Goal: Transaction & Acquisition: Book appointment/travel/reservation

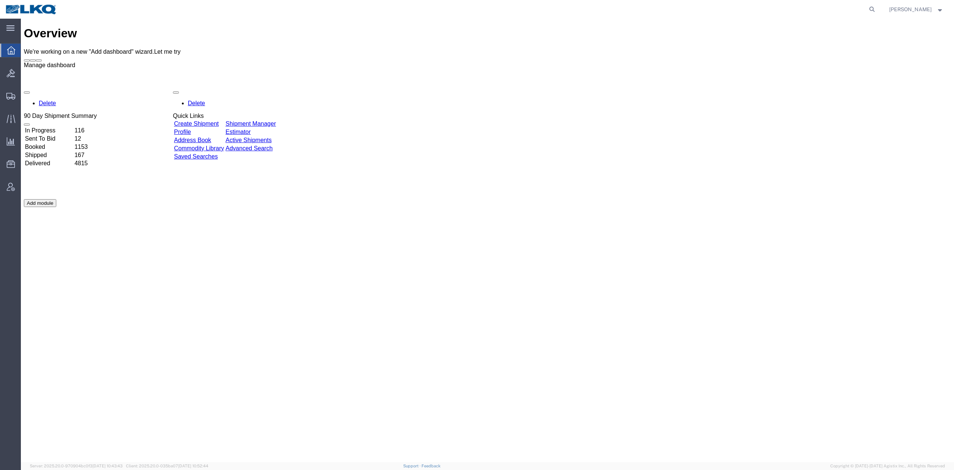
click at [42, 59] on button at bounding box center [39, 60] width 6 height 2
click at [39, 60] on span at bounding box center [39, 60] width 0 height 0
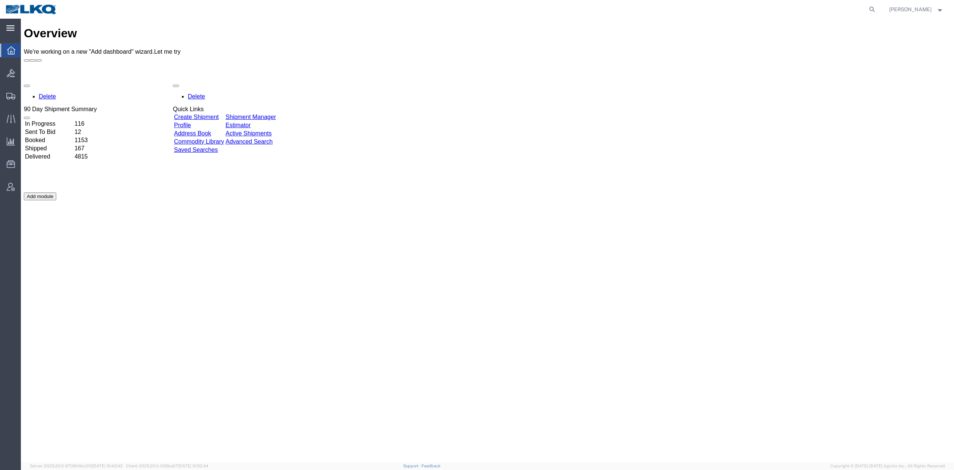
click at [12, 27] on icon at bounding box center [10, 28] width 8 height 6
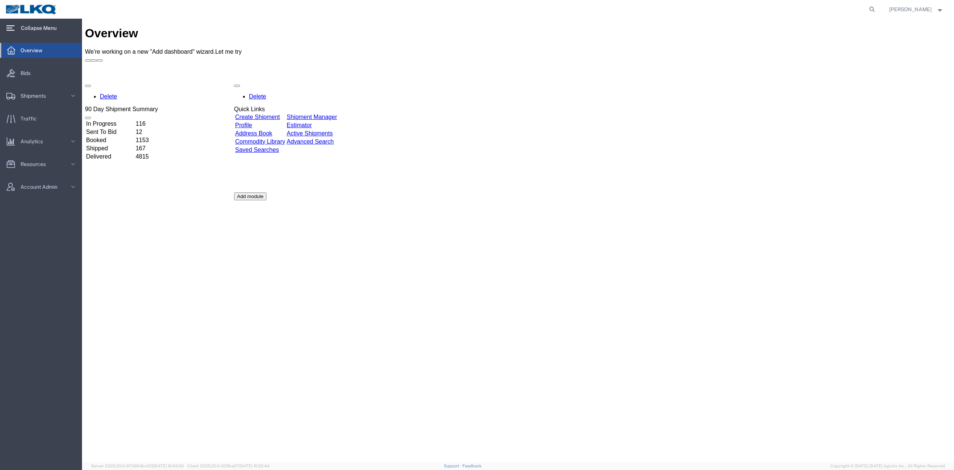
click at [9, 31] on icon at bounding box center [10, 27] width 8 height 5
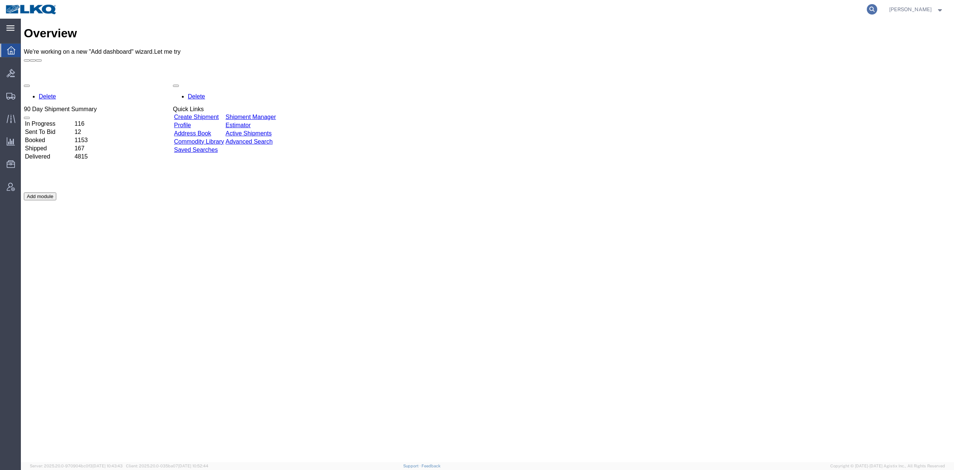
click at [877, 11] on icon at bounding box center [872, 9] width 10 height 10
paste input "56781805"
click at [877, 12] on icon at bounding box center [872, 9] width 10 height 10
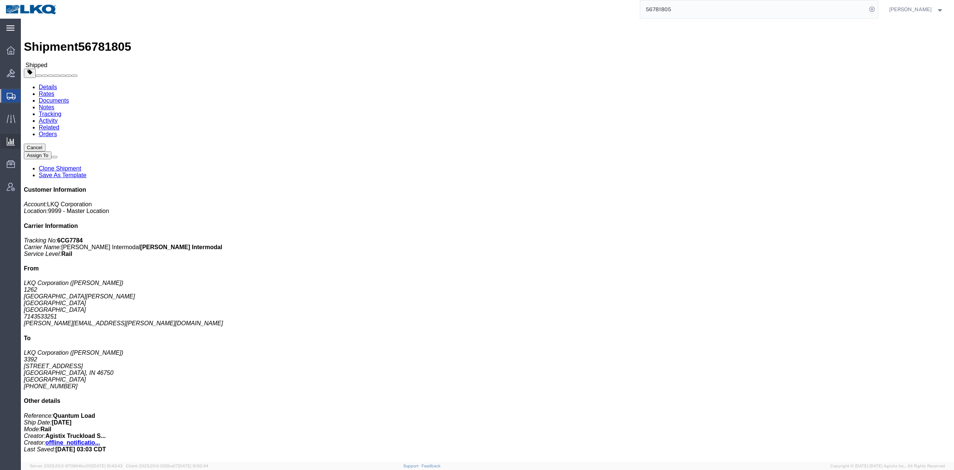
click at [0, 0] on span "Ad Hoc Reports" at bounding box center [0, 0] width 0 height 0
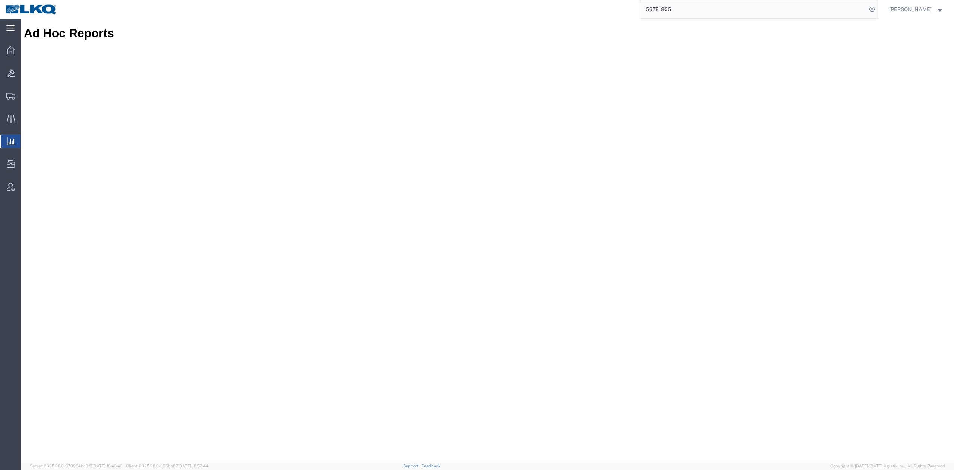
click at [667, 12] on input "56781805" at bounding box center [753, 9] width 227 height 18
paste input "7008070"
type input "57008070"
click at [877, 11] on icon at bounding box center [872, 9] width 10 height 10
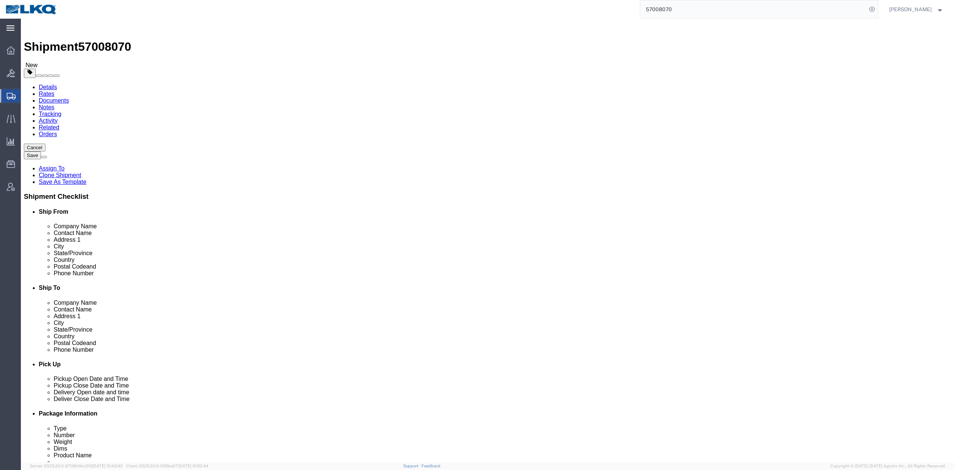
select select "27484"
select select "27634"
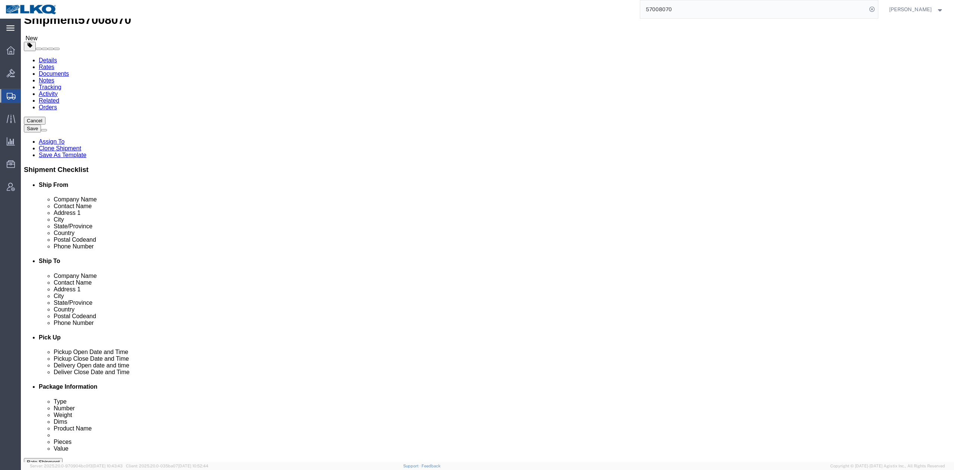
scroll to position [50, 0]
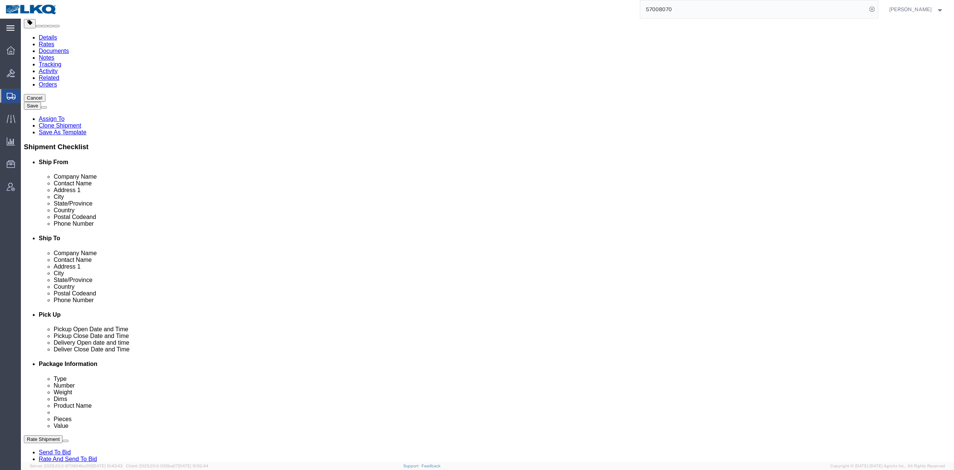
drag, startPoint x: 344, startPoint y: 367, endPoint x: 321, endPoint y: 272, distance: 97.8
click link "Schedule appointment"
select select
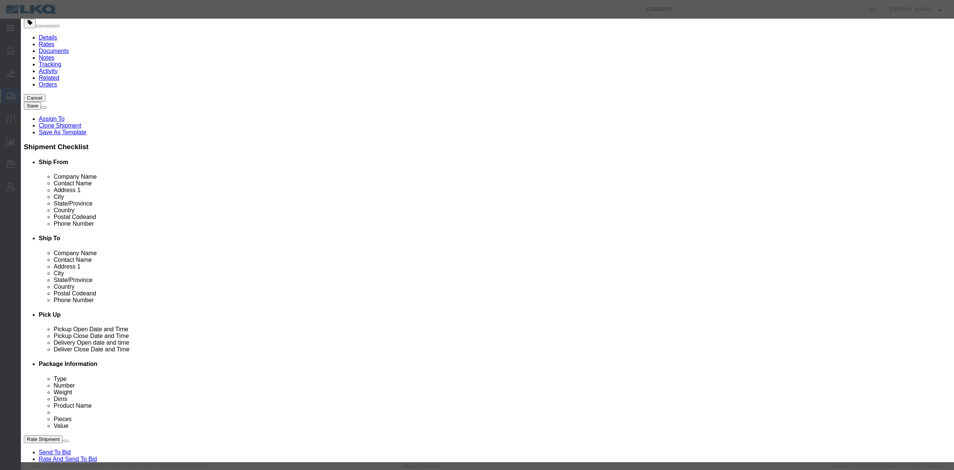
click select "Select 1760 - LKQ Best Core 1760 - Outbound Loads"
select select "1"
click select "Select 1760 - LKQ Best Core 1760 - Outbound Loads"
click input "10/06/2025"
click td "8"
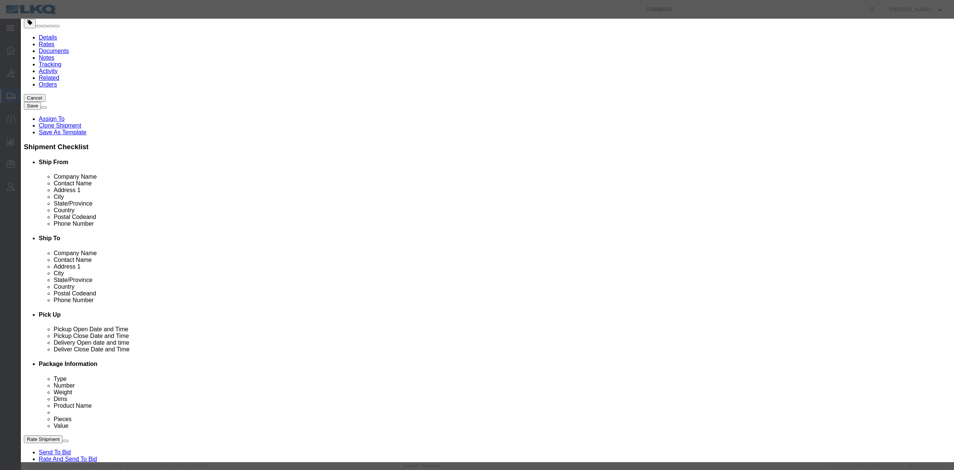
drag, startPoint x: 541, startPoint y: 121, endPoint x: 517, endPoint y: 107, distance: 27.7
click select "Select 15 min 30 min 45 min 1 hr 2 hr 3 hr 4 hr"
select select "15"
click select "Select 15 min 30 min 45 min 1 hr 2 hr 3 hr 4 hr"
click link "Availability"
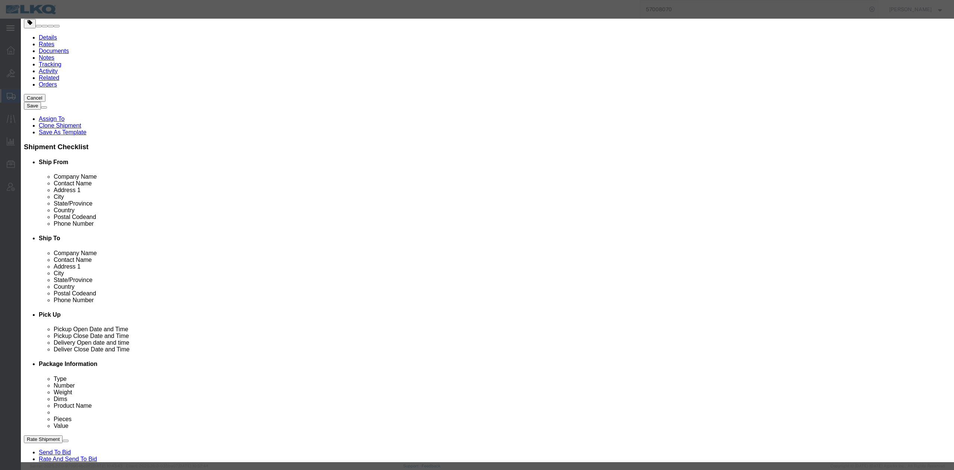
click icon "button"
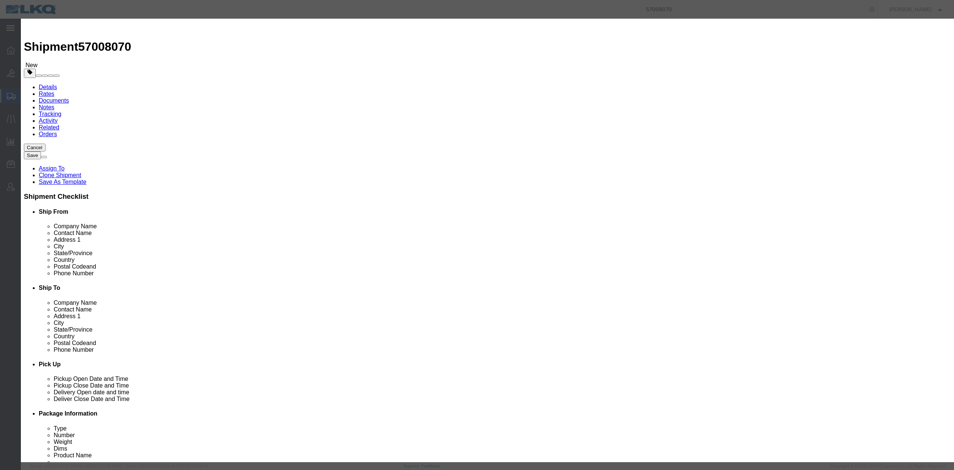
click input "1:00 PM"
type input "10:15 AM"
click button "Save"
click button "Ok"
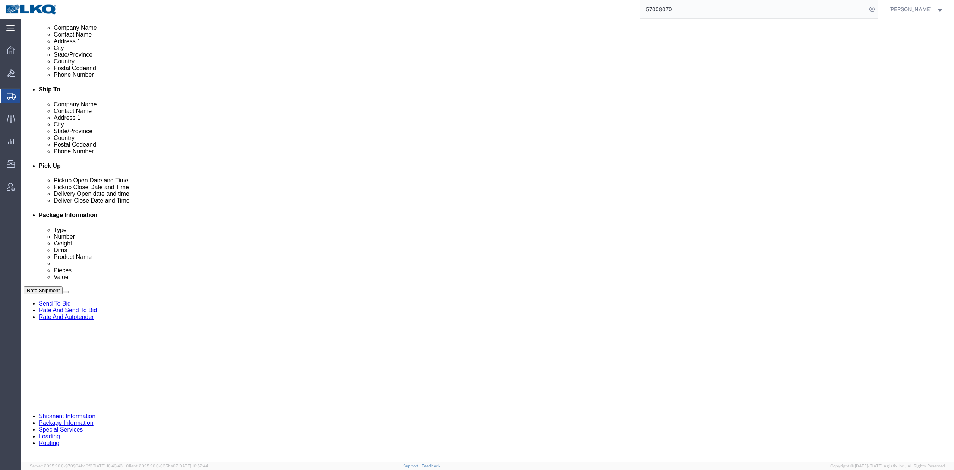
scroll to position [199, 0]
click input "57008070"
type input "x"
click button "Save"
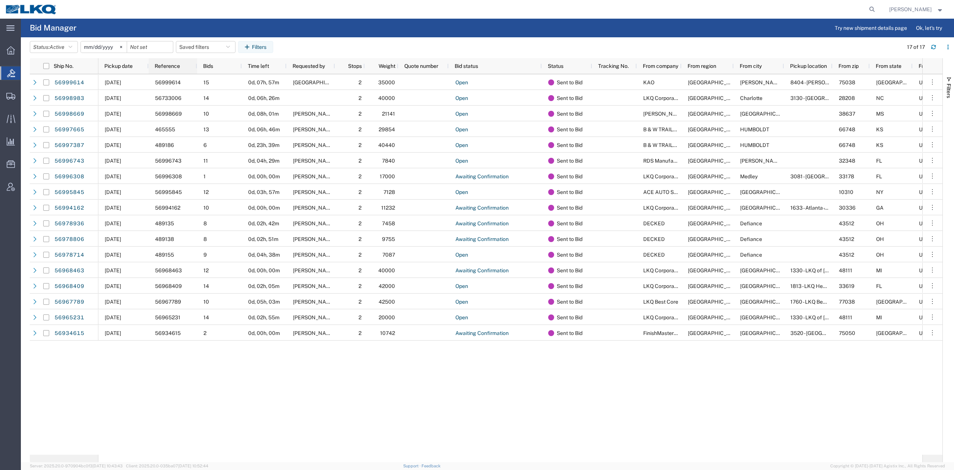
click at [130, 66] on span "Pickup date" at bounding box center [118, 66] width 28 height 6
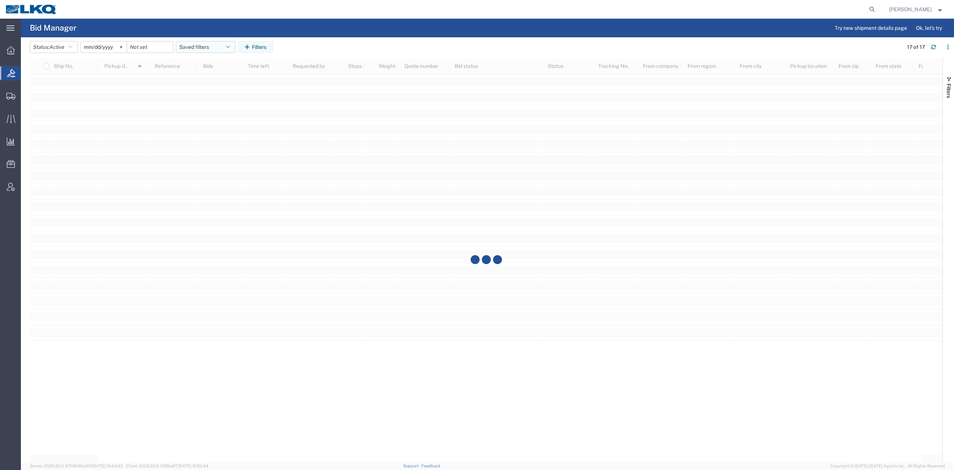
click at [202, 48] on button "Saved filters" at bounding box center [206, 47] width 60 height 12
click at [212, 84] on span "No PGW/LTL" at bounding box center [226, 80] width 98 height 14
type input "2025-01-01"
type input "2025-12-31"
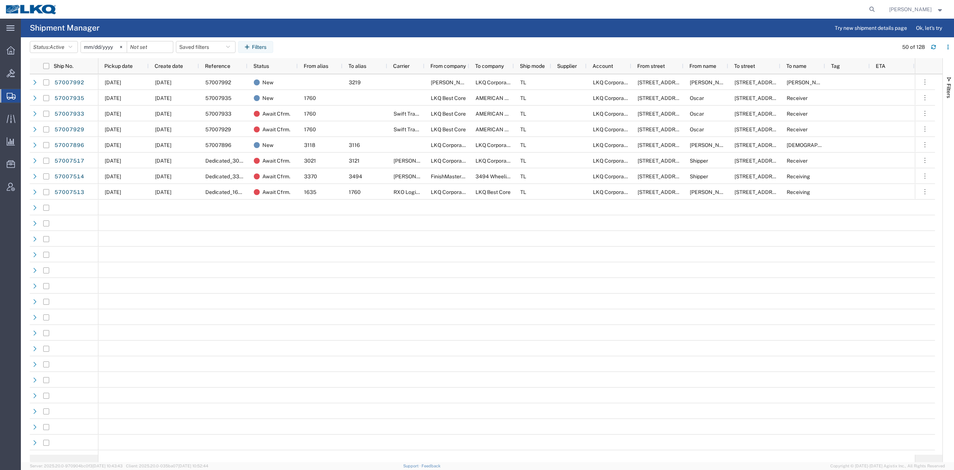
click at [119, 64] on span "Pickup date" at bounding box center [118, 66] width 28 height 6
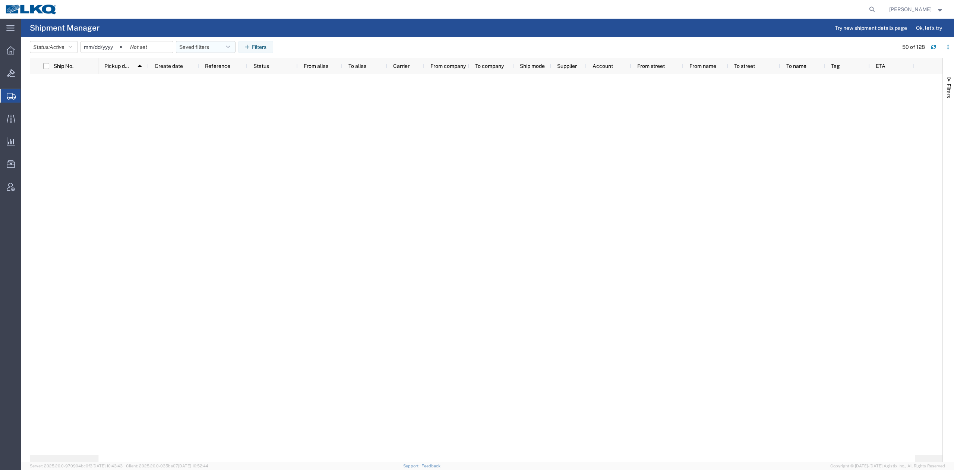
click at [218, 45] on button "Saved filters" at bounding box center [206, 47] width 60 height 12
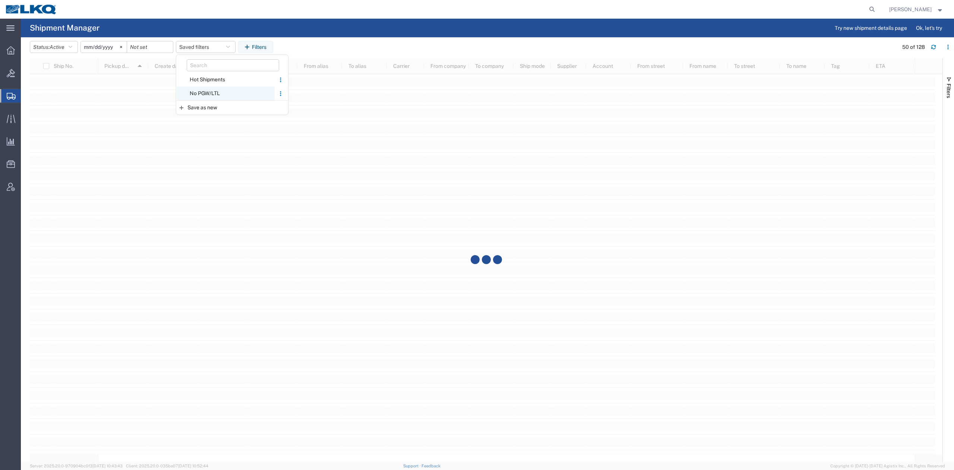
click at [203, 90] on span "No PGW/LTL" at bounding box center [226, 93] width 98 height 14
type input "2025-01-01"
type input "2025-12-31"
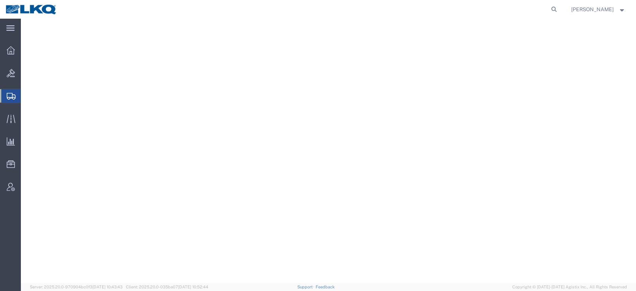
select select "27710"
select select "27708"
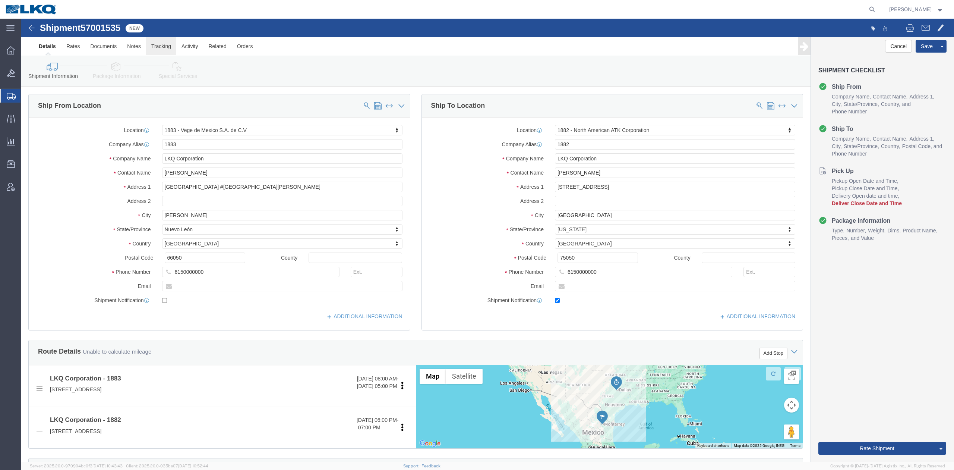
drag, startPoint x: 81, startPoint y: 11, endPoint x: 140, endPoint y: 28, distance: 61.7
click span "57001535"
click link "Notes"
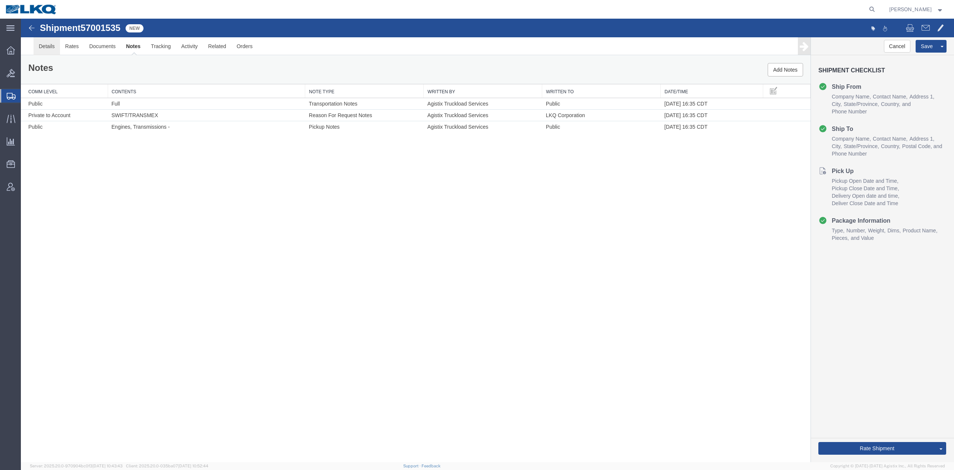
drag, startPoint x: 21, startPoint y: 68, endPoint x: 53, endPoint y: 38, distance: 43.5
click at [53, 38] on link "Details" at bounding box center [47, 46] width 26 height 18
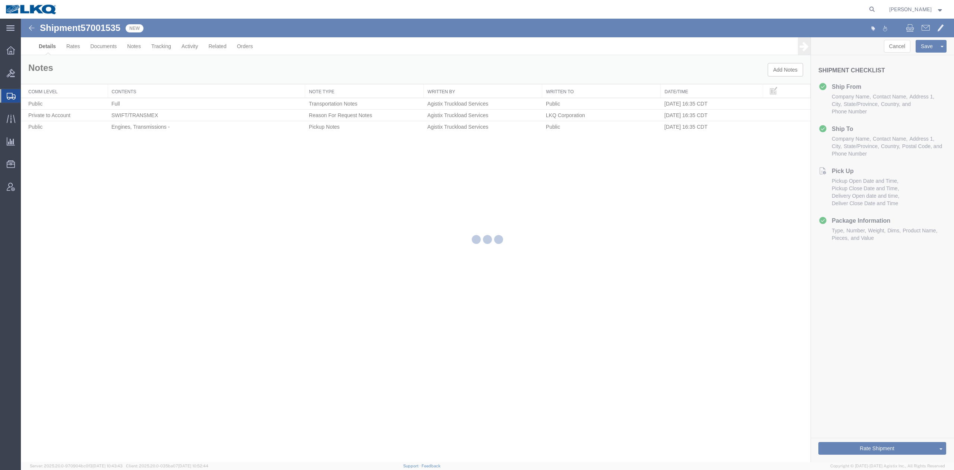
select select "27710"
select select "27708"
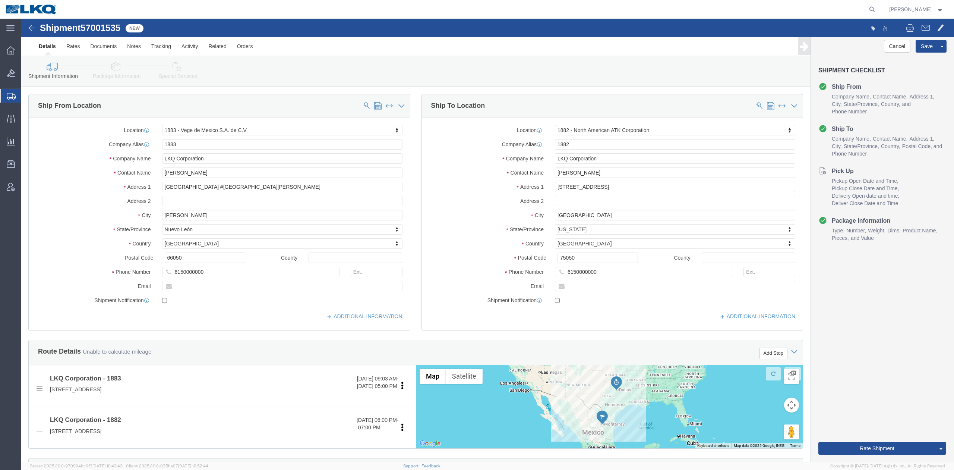
scroll to position [199, 0]
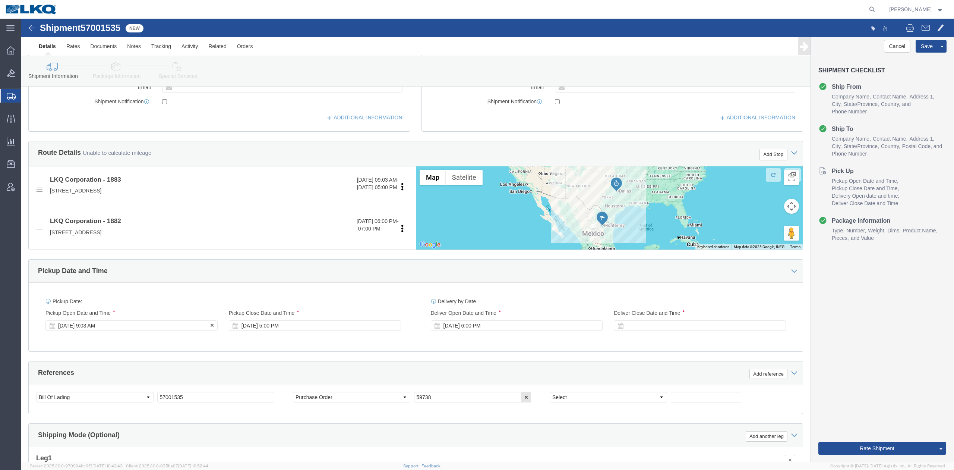
click div "[DATE] 9:03 AM"
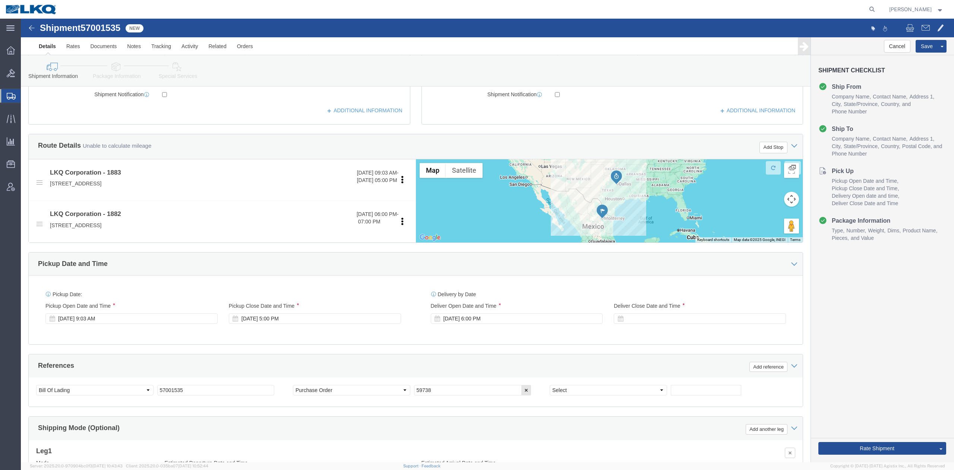
drag, startPoint x: 201, startPoint y: 337, endPoint x: 251, endPoint y: 340, distance: 50.4
click div "References Add reference"
click div
drag, startPoint x: 676, startPoint y: 439, endPoint x: 687, endPoint y: 439, distance: 11.2
click button "Apply"
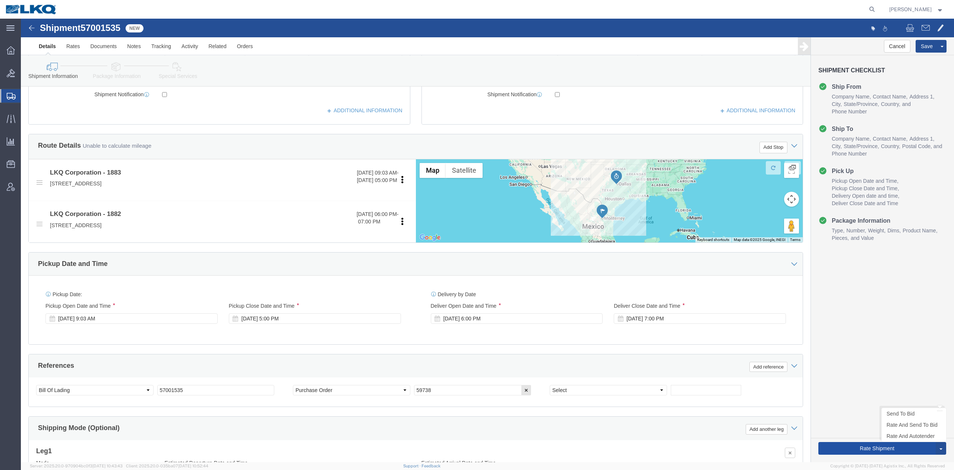
click button "Rate Shipment"
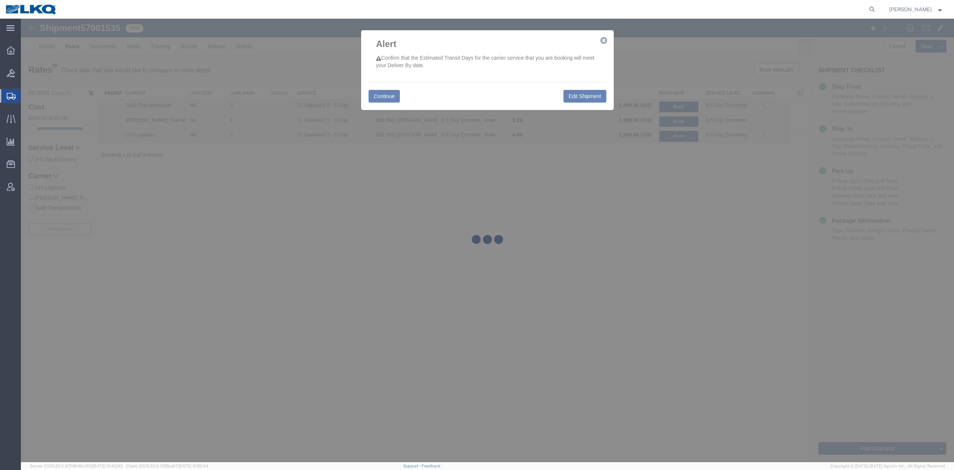
scroll to position [0, 0]
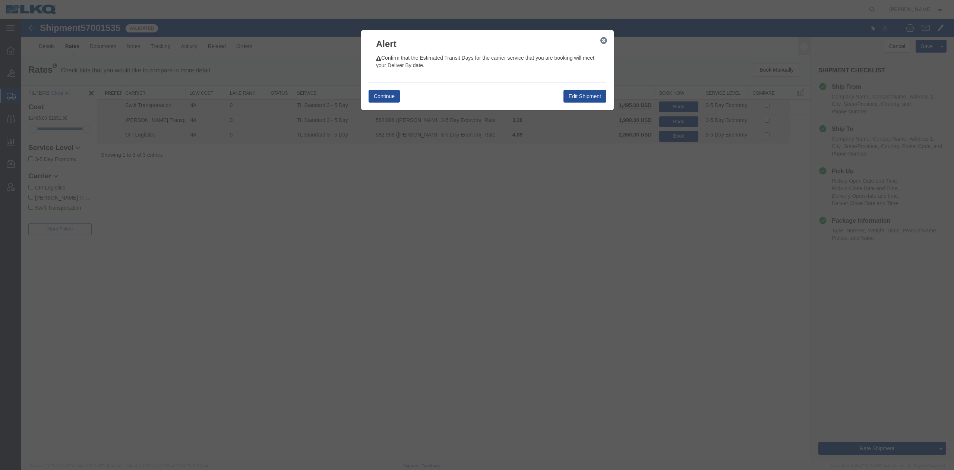
click at [391, 105] on div "Continue Edit Shipment" at bounding box center [488, 96] width 238 height 28
click at [388, 101] on button "Continue" at bounding box center [384, 96] width 31 height 13
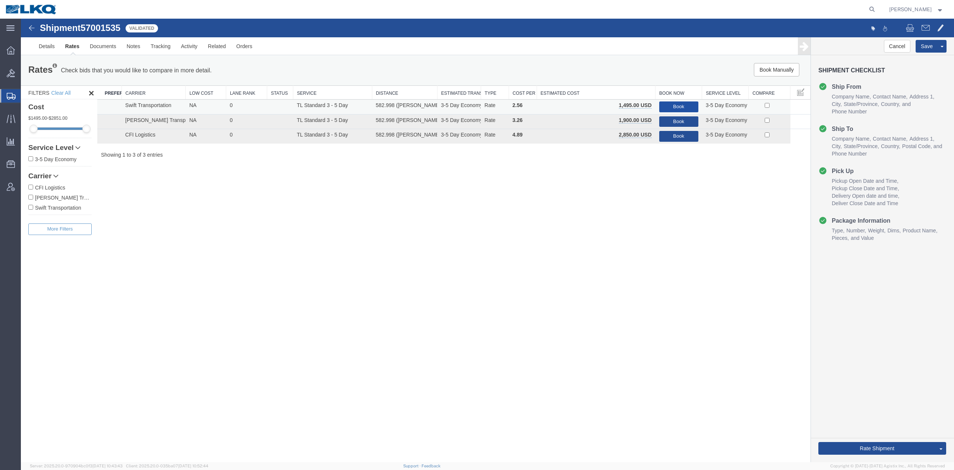
click at [663, 105] on button "Book" at bounding box center [678, 106] width 39 height 11
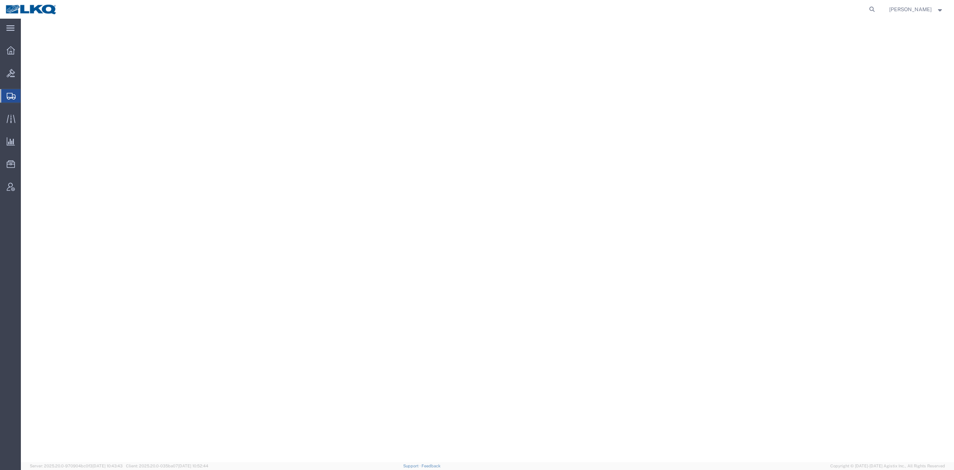
select select "30522"
select select "30578"
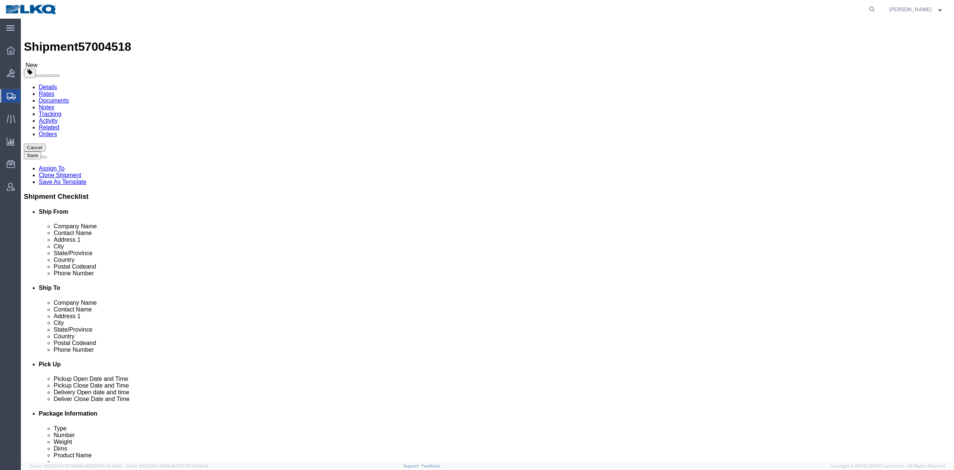
click span "57004518"
click link "Notes"
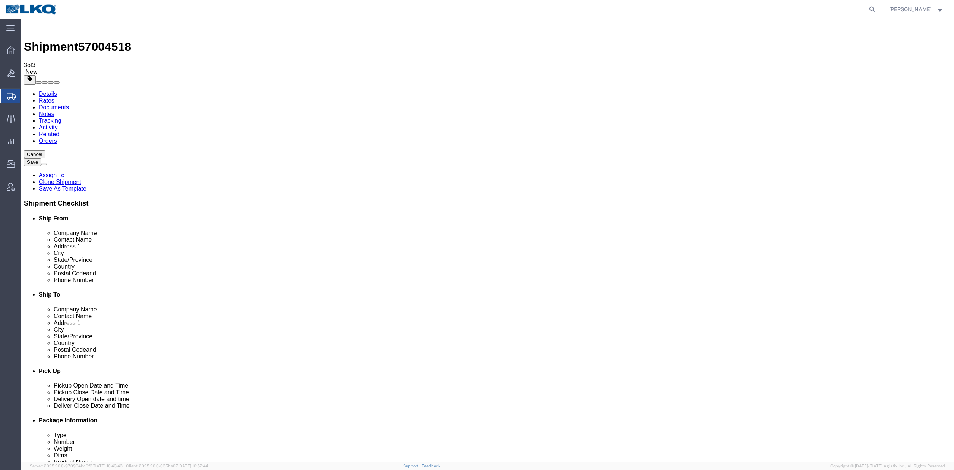
click at [47, 91] on link "Details" at bounding box center [48, 94] width 18 height 6
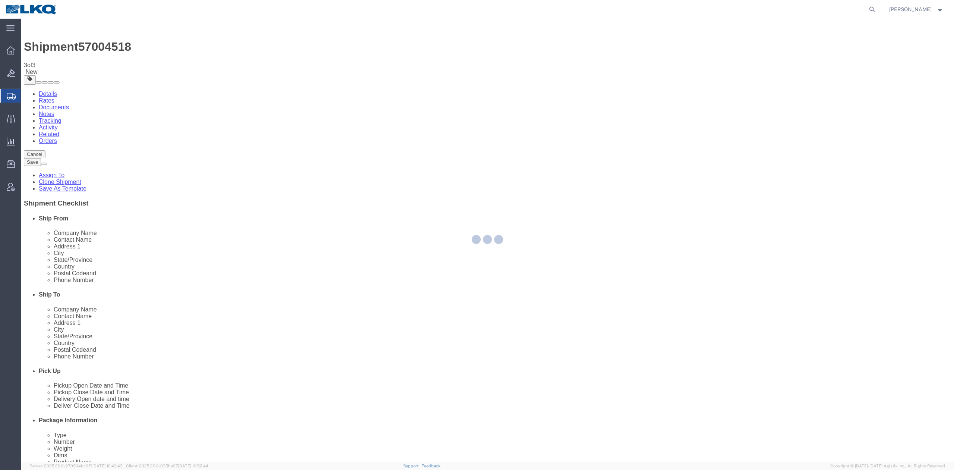
select select "30522"
select select "30578"
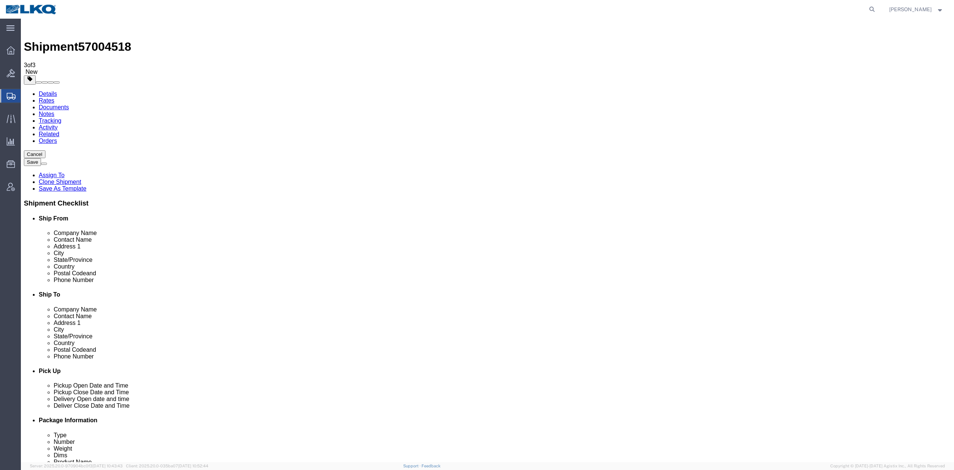
scroll to position [298, 0]
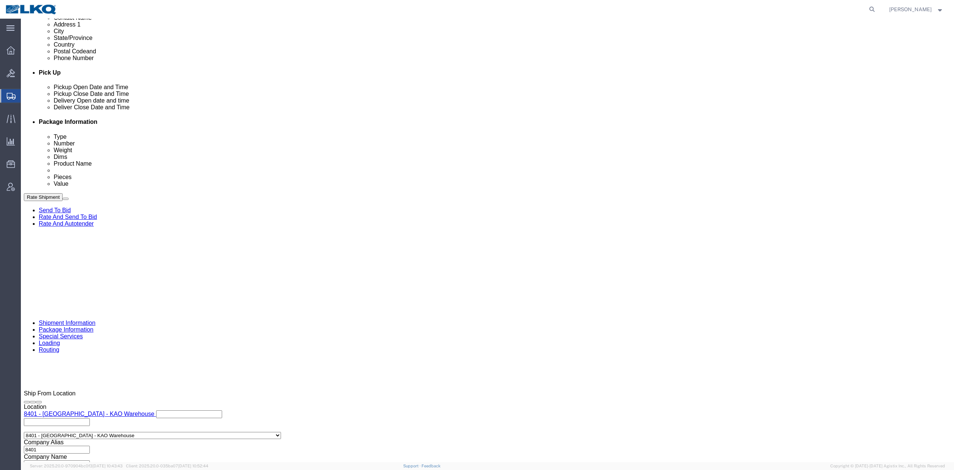
click div
click button "Apply"
click div "Oct 02 2025 9:03 AM"
type input "10:00 AM"
drag, startPoint x: 827, startPoint y: 433, endPoint x: 558, endPoint y: 322, distance: 290.9
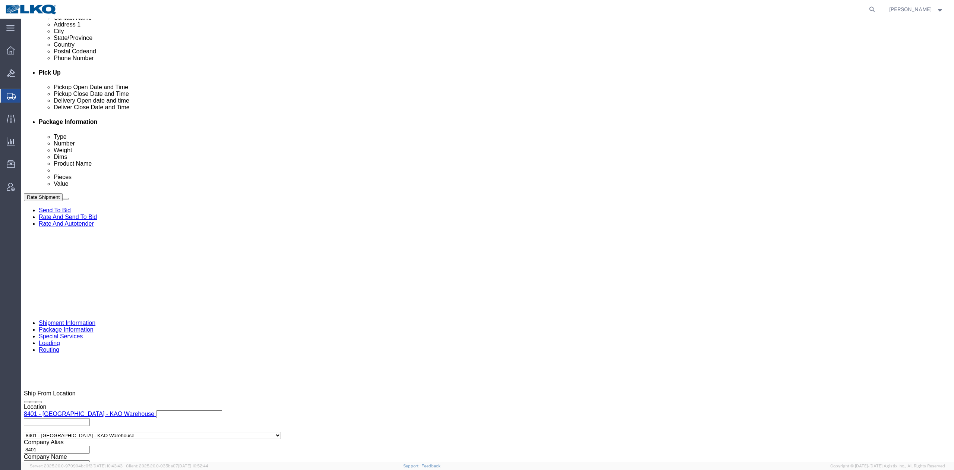
click button "Rate Shipment"
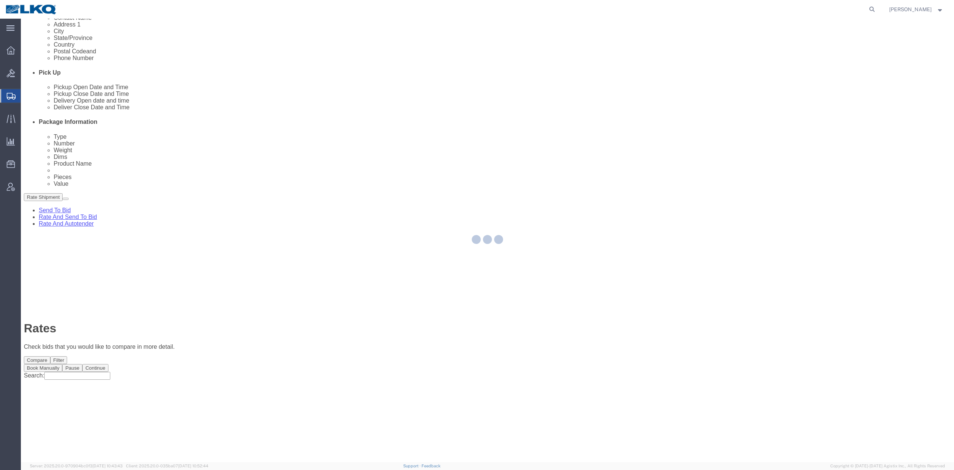
scroll to position [0, 0]
